Goal: Transaction & Acquisition: Purchase product/service

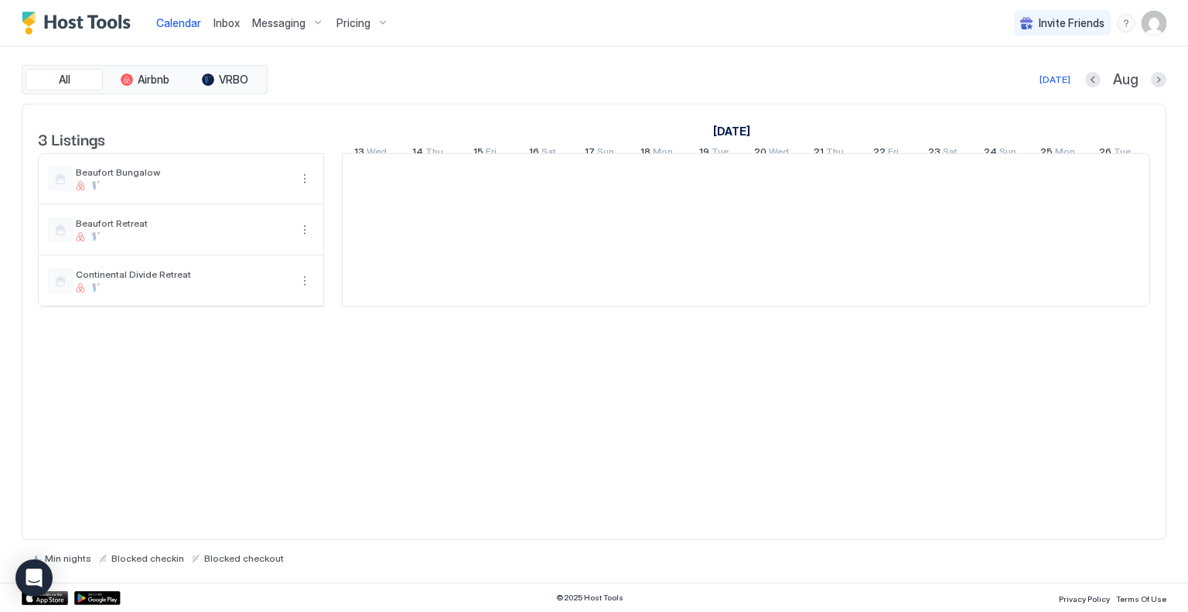
scroll to position [0, 859]
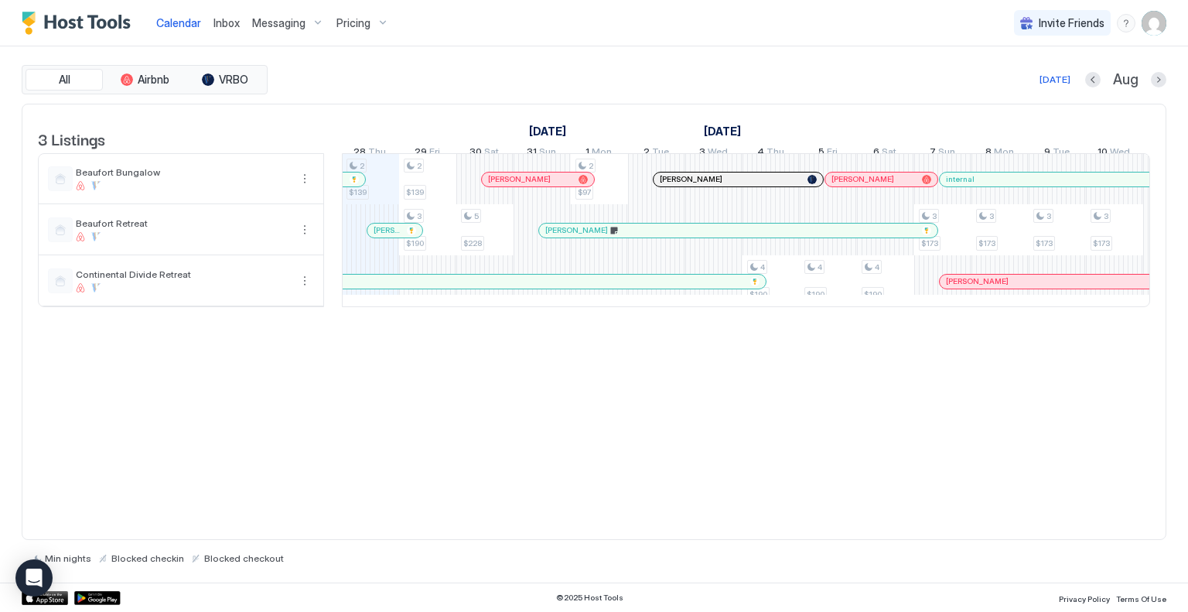
click at [343, 22] on span "Pricing" at bounding box center [354, 23] width 34 height 14
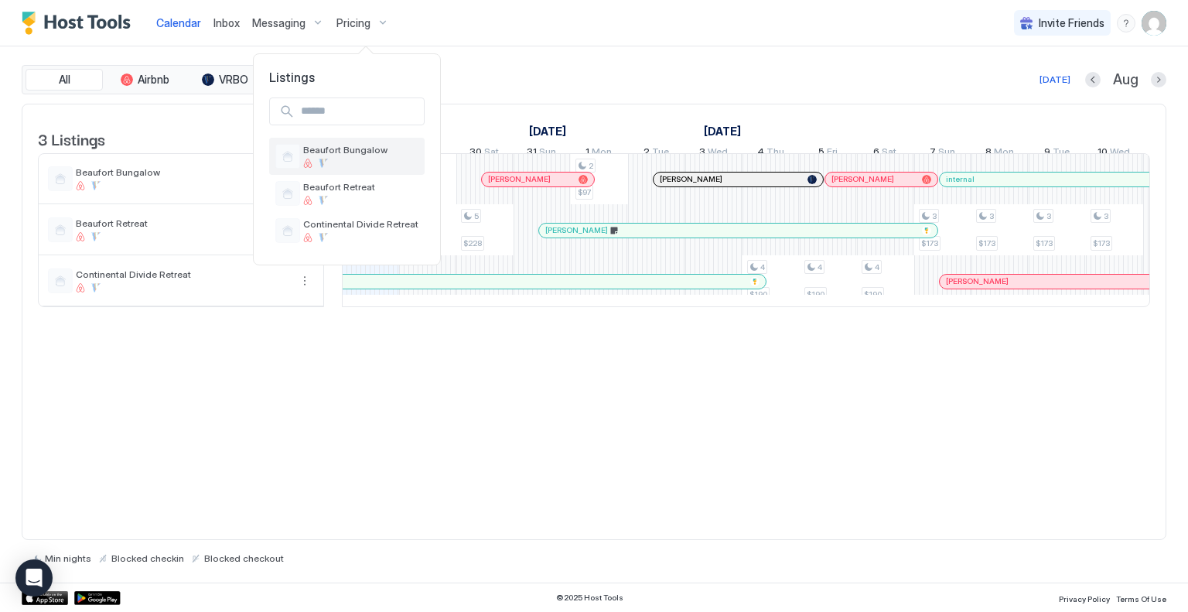
click at [340, 145] on span "Beaufort Bungalow" at bounding box center [360, 150] width 115 height 12
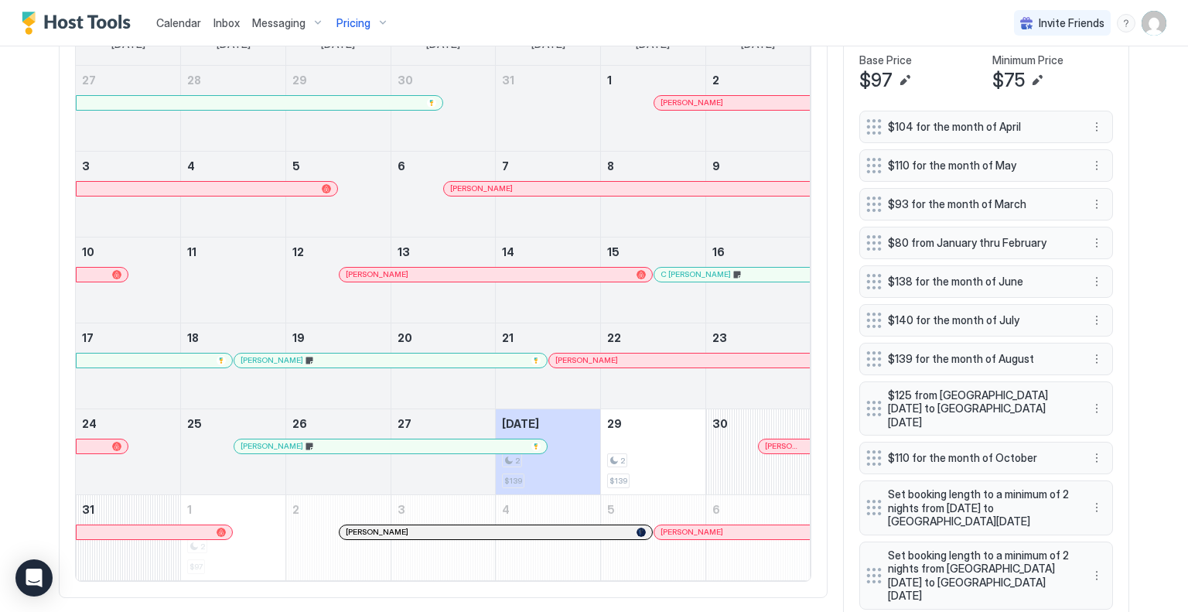
scroll to position [576, 0]
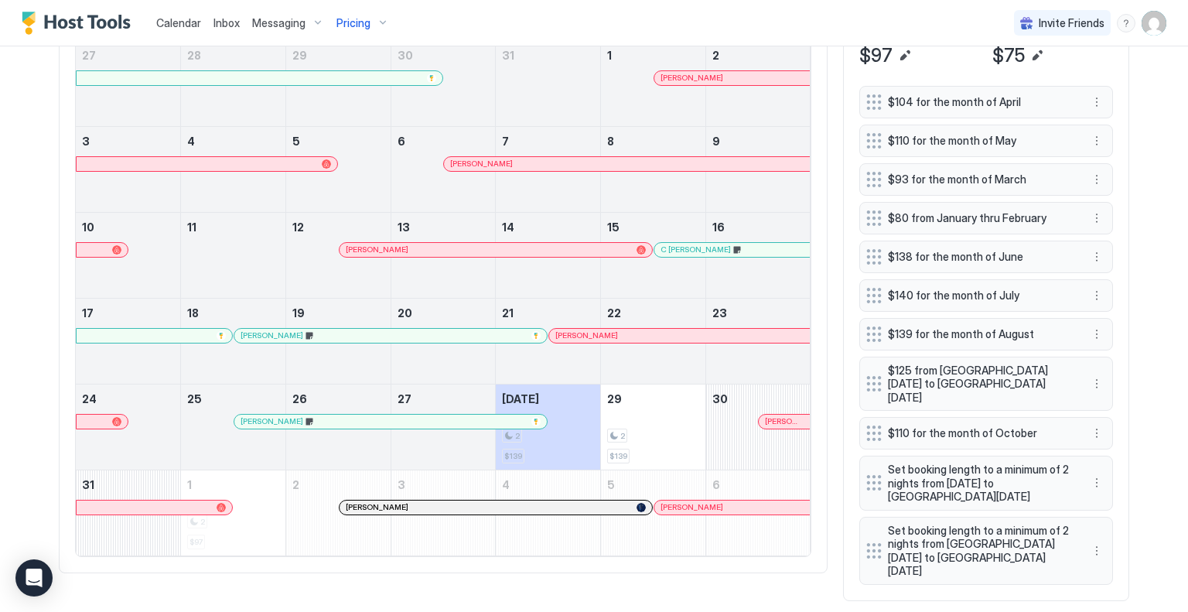
click at [408, 501] on div at bounding box center [413, 507] width 12 height 12
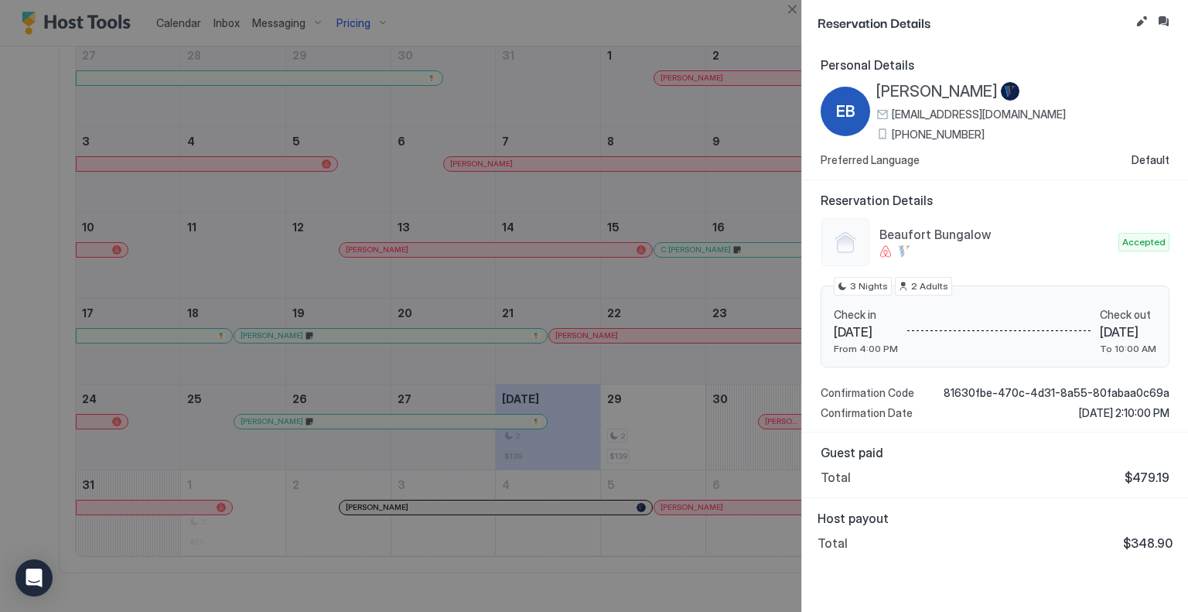
click at [410, 462] on div at bounding box center [594, 306] width 1188 height 612
click at [719, 20] on div at bounding box center [594, 306] width 1188 height 612
click at [798, 13] on button "Close" at bounding box center [792, 9] width 19 height 19
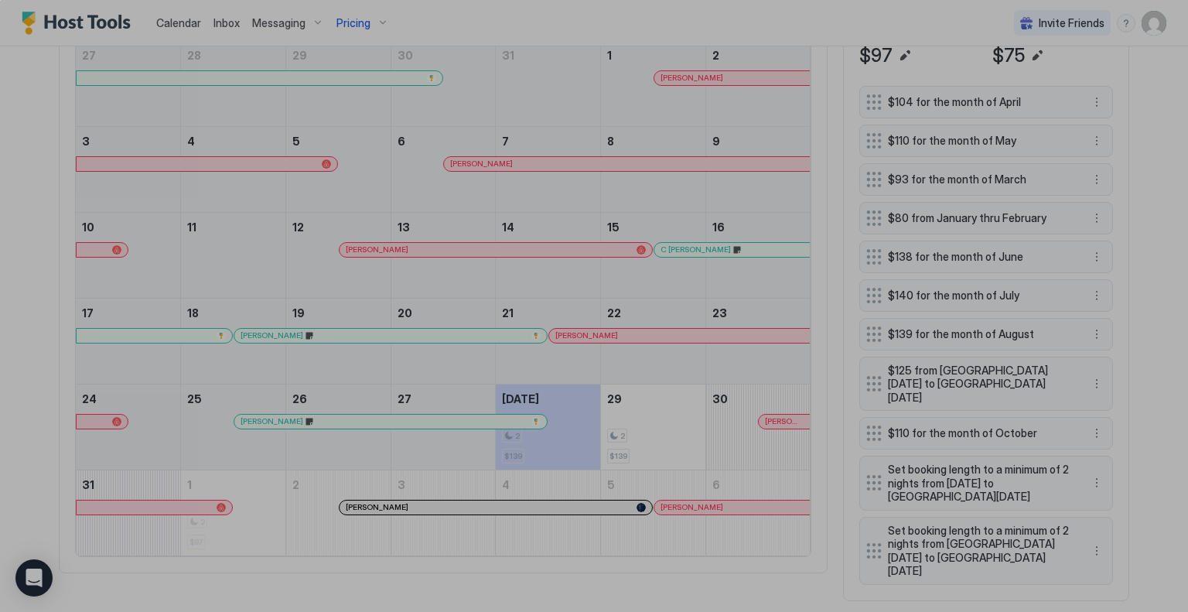
click at [61, 371] on div "0 X 0" at bounding box center [594, 306] width 1188 height 612
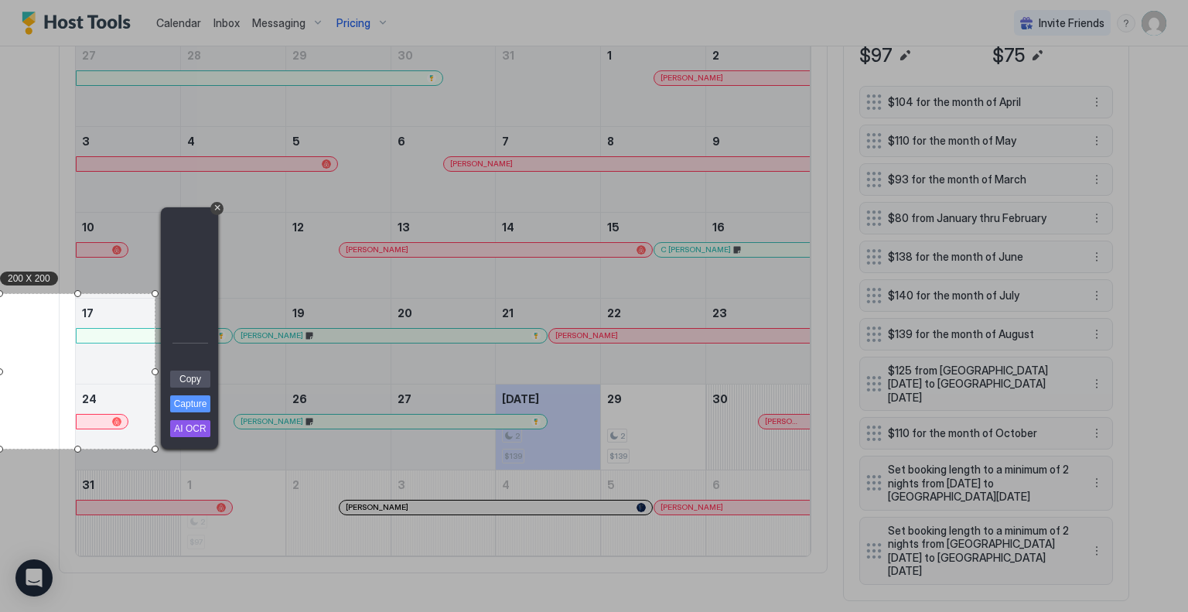
click at [63, 372] on div "200 X 200" at bounding box center [77, 371] width 155 height 155
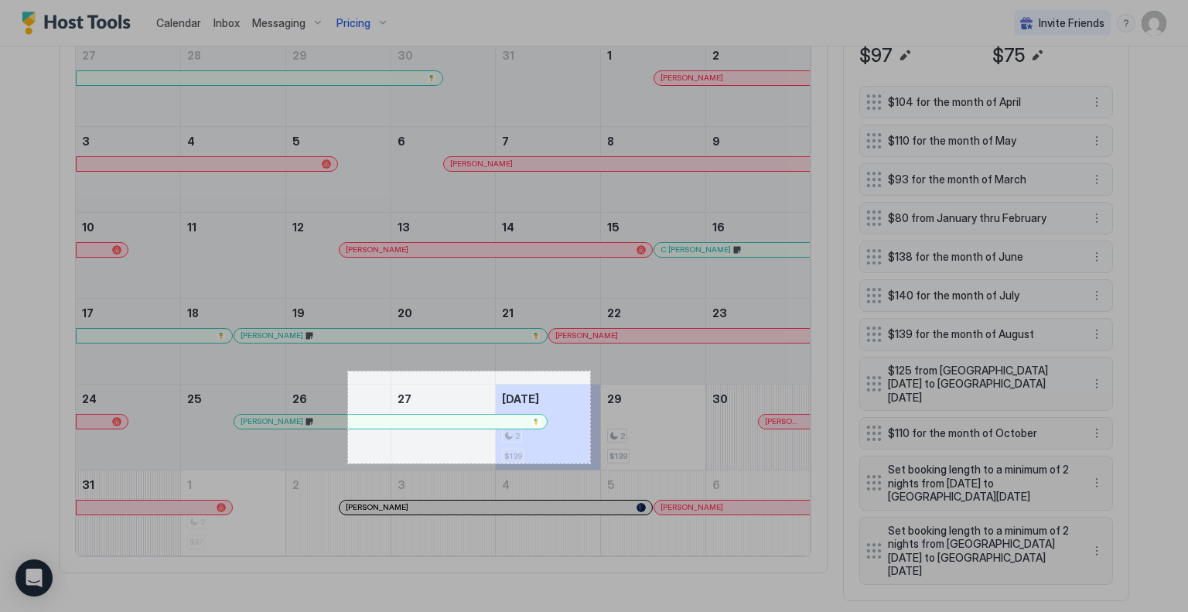
drag, startPoint x: 590, startPoint y: 371, endPoint x: 347, endPoint y: 463, distance: 259.8
click at [347, 463] on div "313 X 119" at bounding box center [594, 306] width 1188 height 612
